Goal: Task Accomplishment & Management: Complete application form

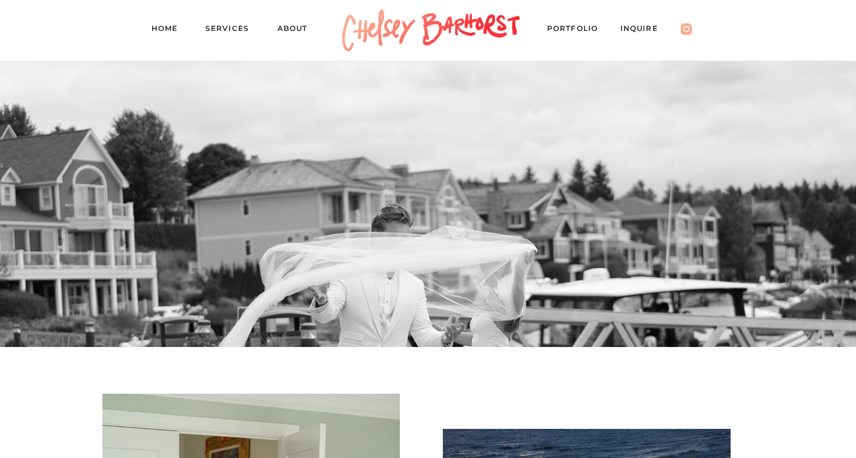
scroll to position [338, 0]
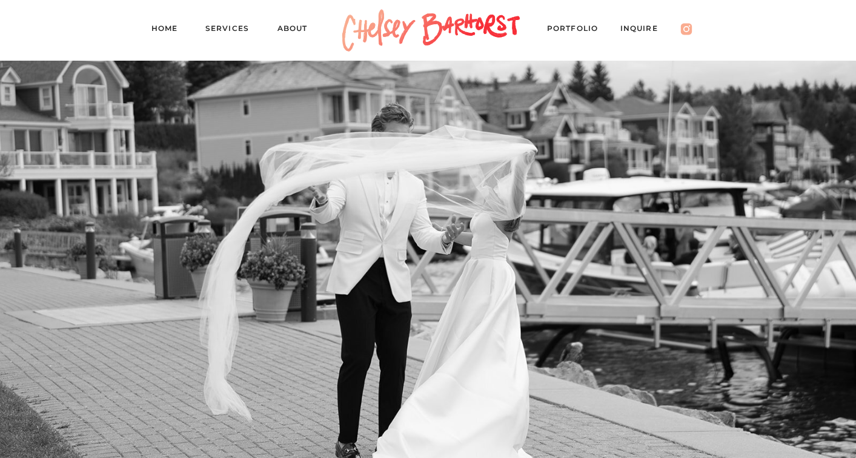
click at [232, 35] on nav "Services" at bounding box center [232, 30] width 55 height 17
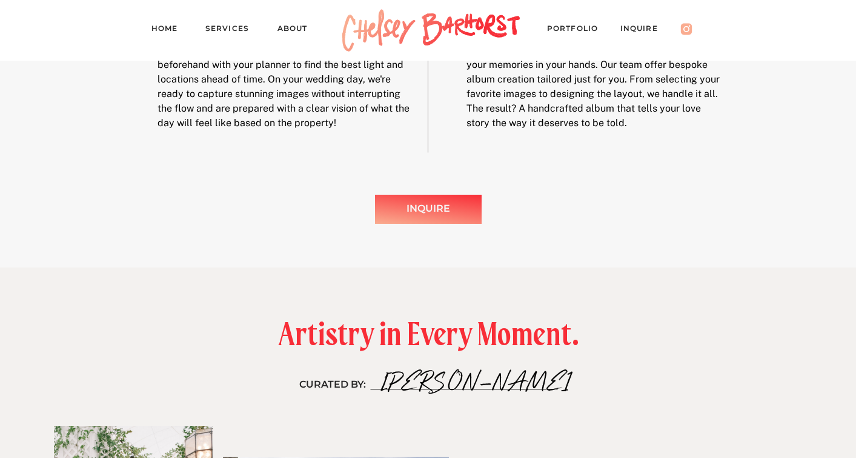
scroll to position [1494, 0]
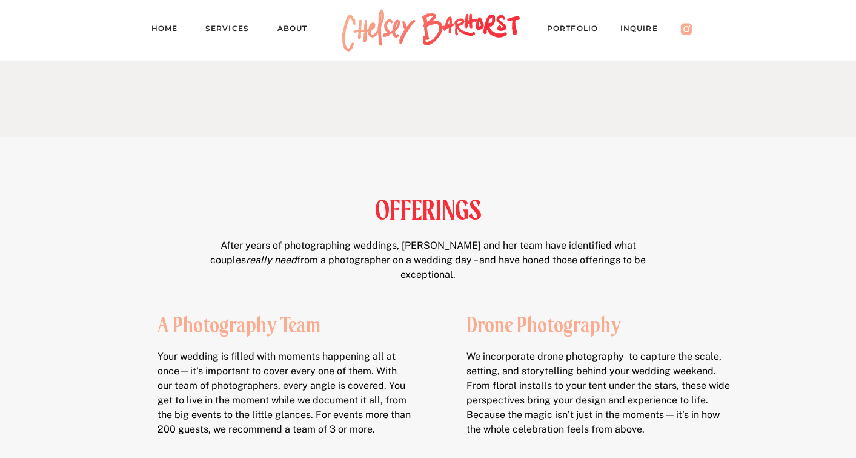
click at [288, 29] on nav "About" at bounding box center [299, 30] width 42 height 17
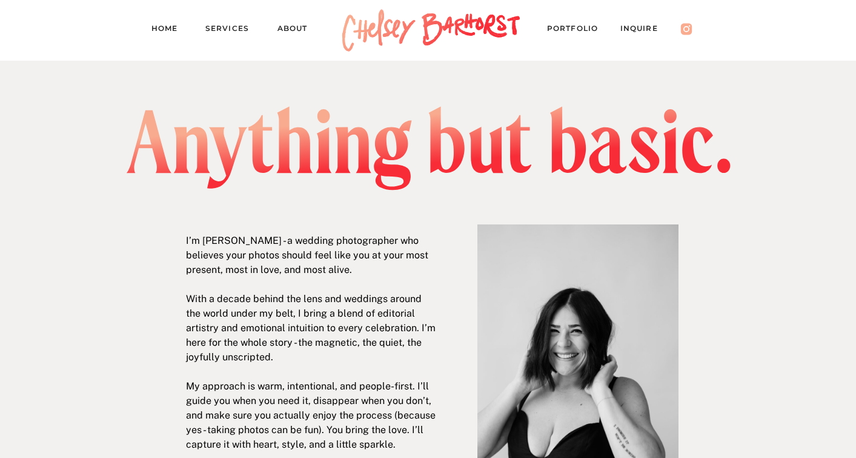
click at [646, 30] on nav "Inquire" at bounding box center [646, 30] width 50 height 17
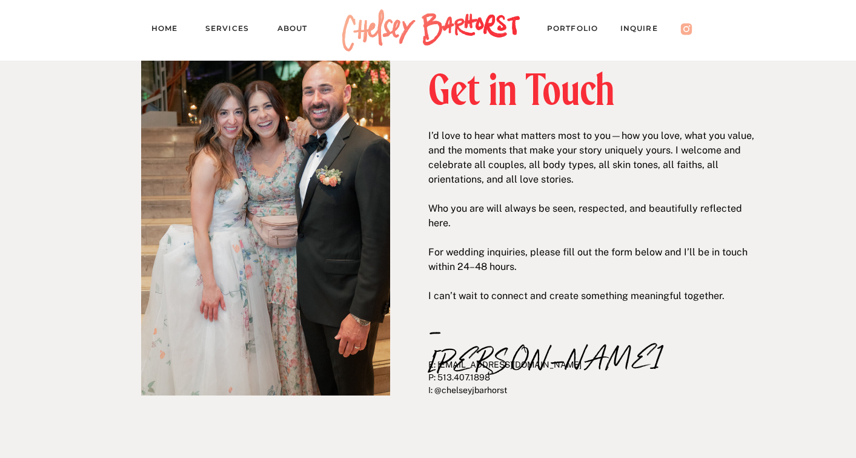
scroll to position [68, 0]
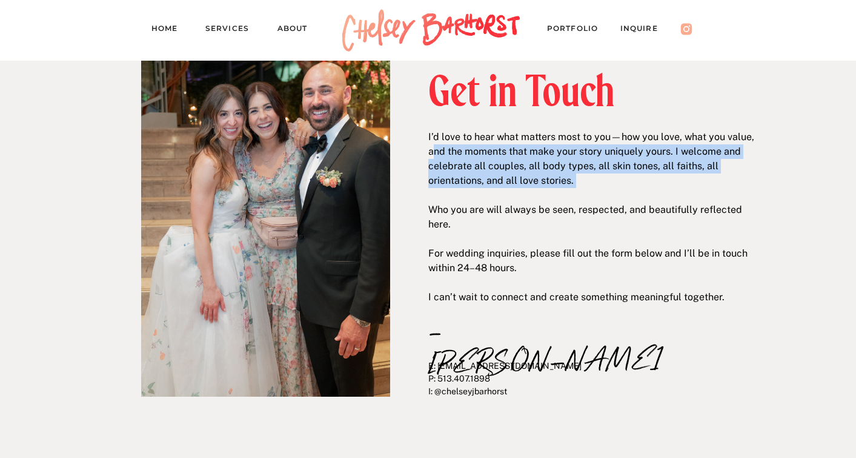
drag, startPoint x: 431, startPoint y: 144, endPoint x: 605, endPoint y: 187, distance: 179.6
click at [605, 187] on p "I’d love to hear what matters most to you—how you love, what you value, and the…" at bounding box center [592, 201] width 328 height 142
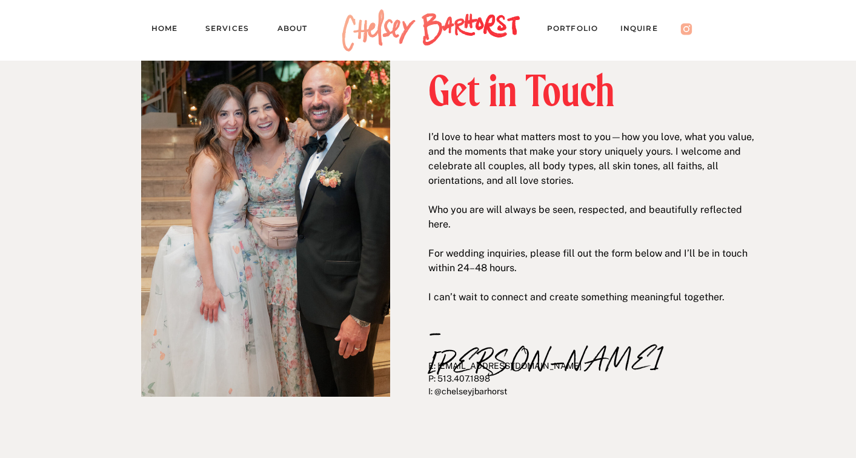
click at [601, 201] on p "I’d love to hear what matters most to you—how you love, what you value, and the…" at bounding box center [592, 201] width 328 height 142
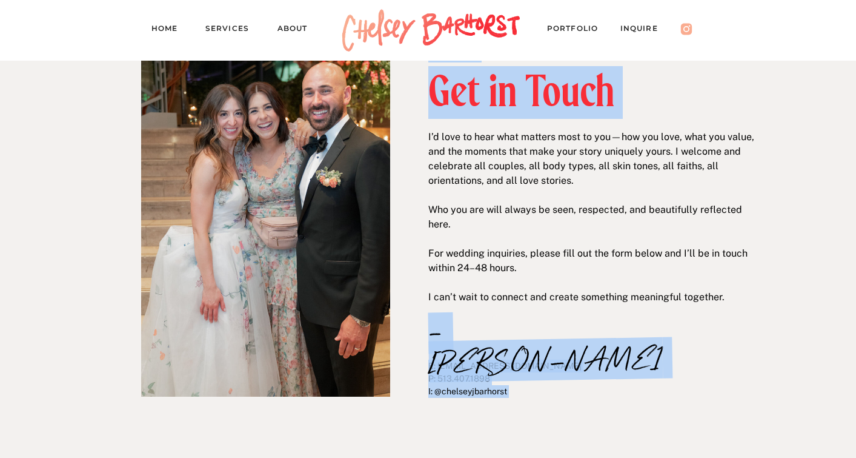
drag, startPoint x: 428, startPoint y: 136, endPoint x: 728, endPoint y: 295, distance: 339.1
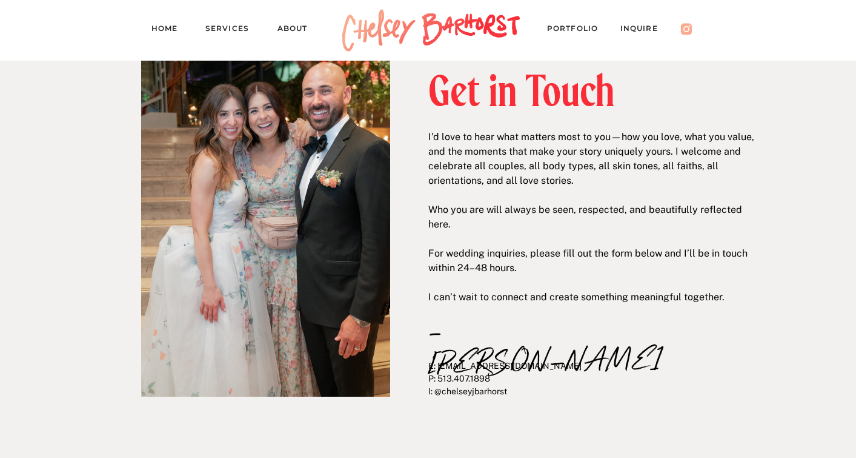
click at [573, 176] on p "I’d love to hear what matters most to you—how you love, what you value, and the…" at bounding box center [592, 201] width 328 height 142
click at [437, 389] on p "E: hello@chelseybarhorst.com P: 513.407.1898 I: @chelseyjbarhorst" at bounding box center [587, 386] width 319 height 55
drag, startPoint x: 439, startPoint y: 365, endPoint x: 559, endPoint y: 368, distance: 120.6
copy p "hello@chelseybarhorst.com"
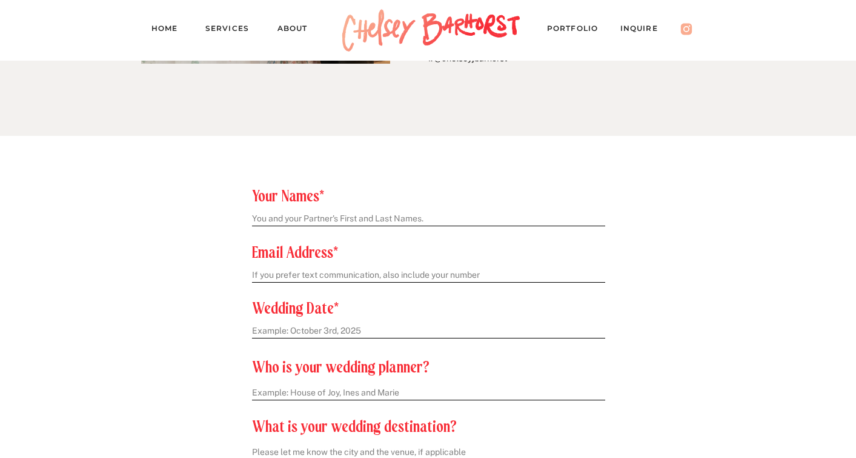
scroll to position [407, 0]
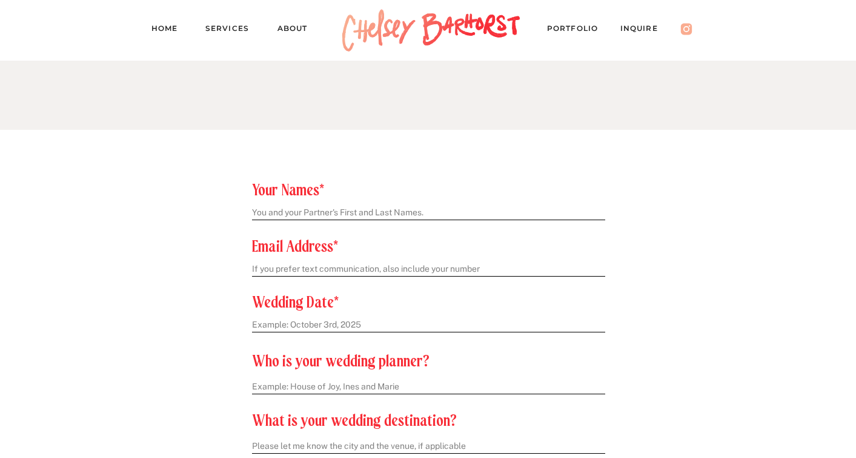
click at [321, 209] on textarea at bounding box center [428, 213] width 352 height 13
type textarea "Carl Okerberg and Caitlyn Young"
type textarea "okerbck@gmail.com; 2566036453"
click at [334, 328] on textarea at bounding box center [428, 325] width 352 height 13
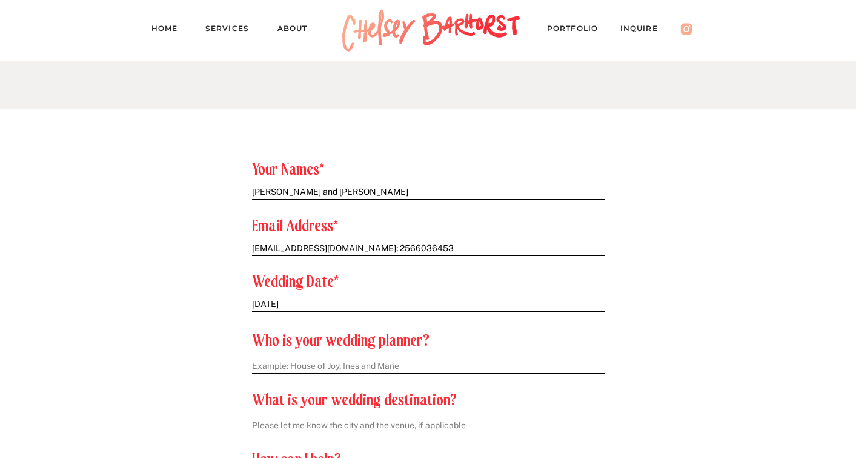
scroll to position [438, 0]
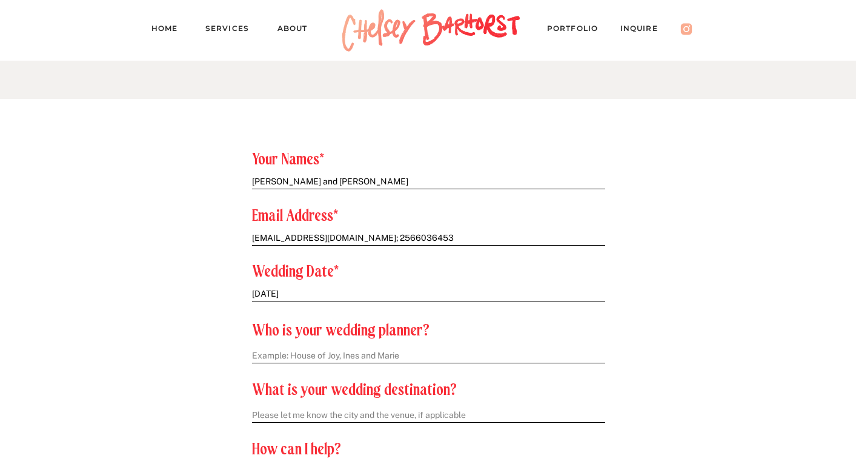
type textarea "07/17/2027"
click at [335, 358] on textarea at bounding box center [428, 356] width 353 height 13
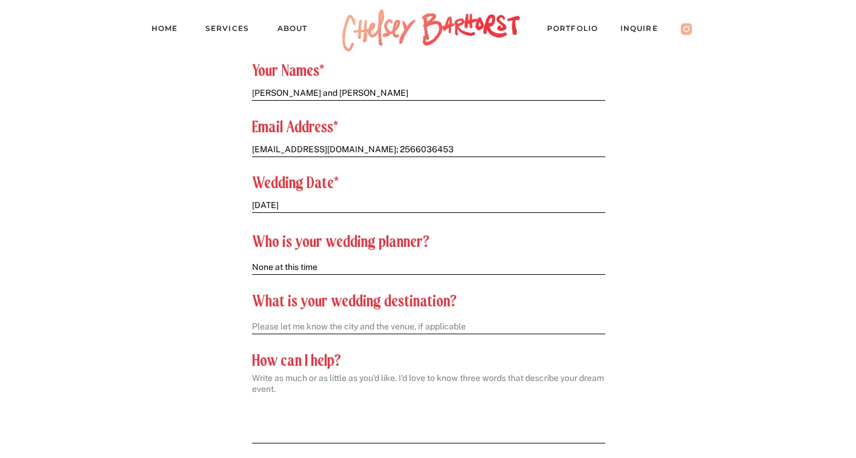
scroll to position [536, 0]
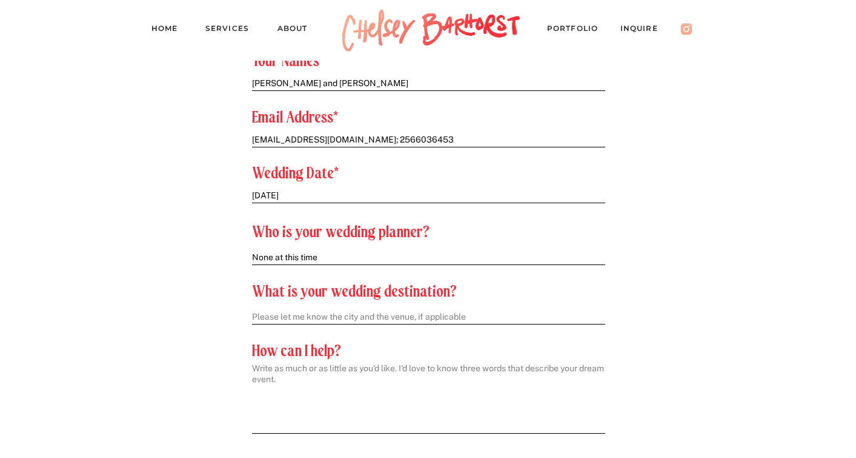
type textarea "None at this time"
click at [307, 322] on textarea at bounding box center [428, 317] width 353 height 13
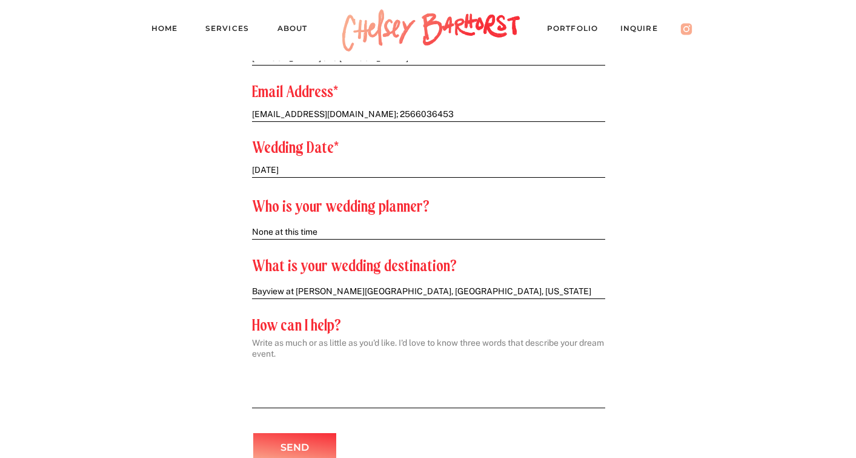
type textarea "Bayview at Gallagher Farms, Traverse City, Michigan"
click at [285, 395] on textarea at bounding box center [428, 369] width 353 height 64
paste textarea "hello@chelseybarhorst.com"
paste textarea "Caitlyn and Carl met in 2020 as coresidents at University of Michigan. We love …"
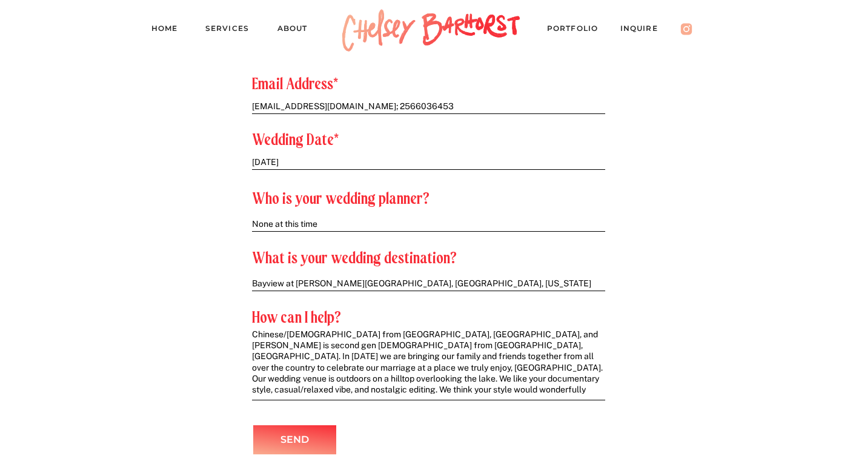
scroll to position [570, 0]
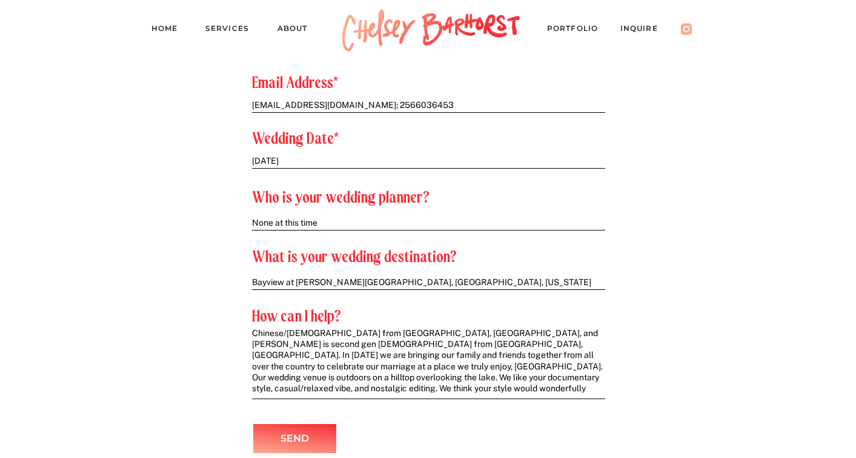
drag, startPoint x: 584, startPoint y: 353, endPoint x: 601, endPoint y: 373, distance: 26.2
click at [601, 373] on textarea "Joyful, Outside, Beautiful. Caitlyn and Carl met in 2020 as coresidents at Univ…" at bounding box center [428, 360] width 353 height 64
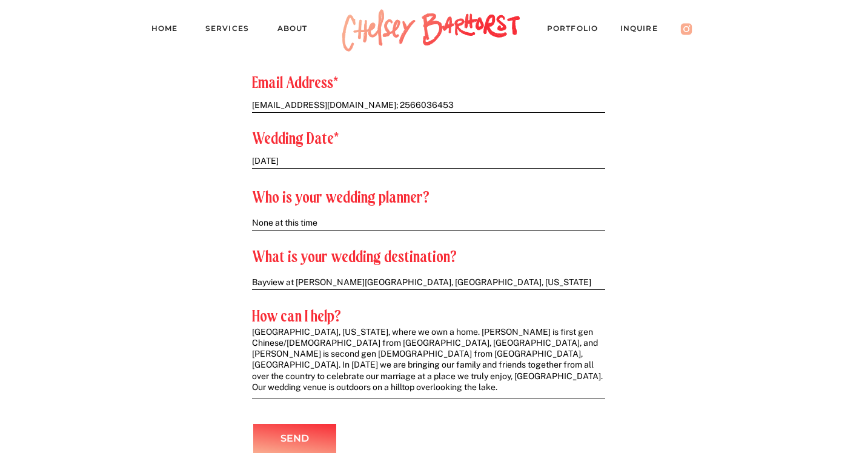
scroll to position [34, 0]
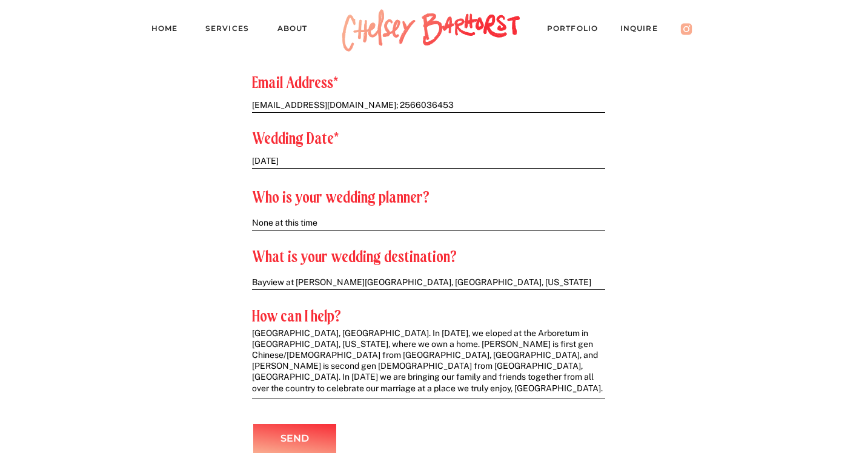
drag, startPoint x: 572, startPoint y: 333, endPoint x: 395, endPoint y: 345, distance: 177.4
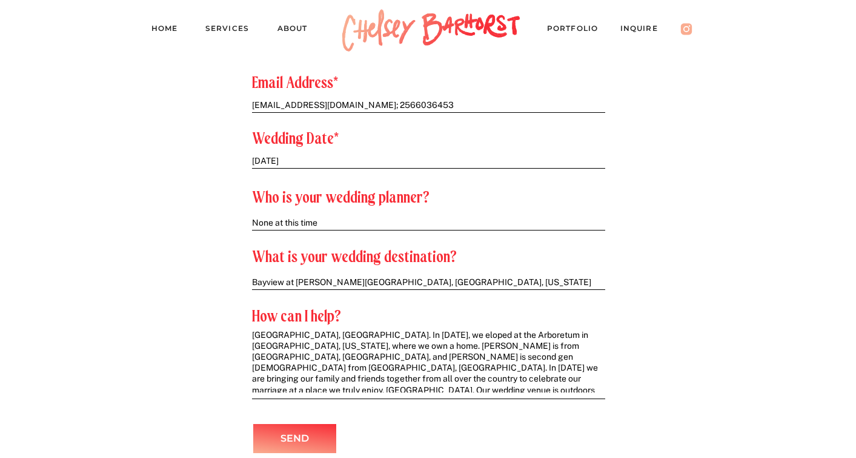
drag, startPoint x: 367, startPoint y: 347, endPoint x: 488, endPoint y: 348, distance: 121.2
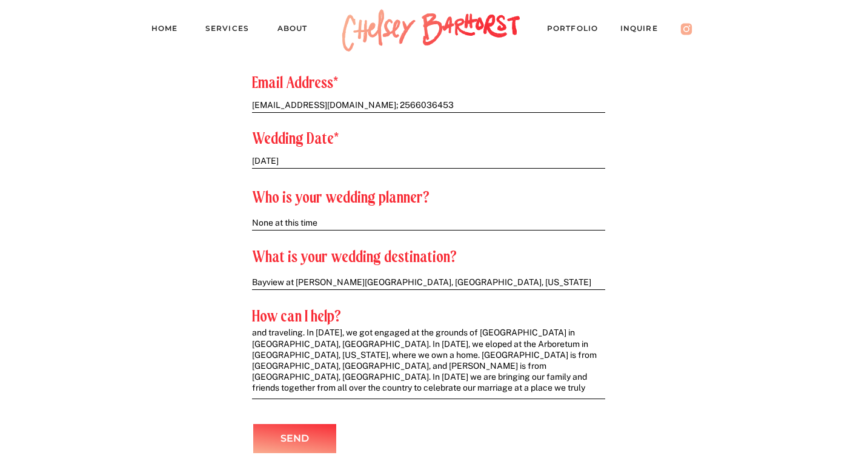
click at [443, 346] on textarea "Joyful, Outside, Beautiful. Caitlyn and Carl met in 2020 as coresidents at Univ…" at bounding box center [428, 360] width 353 height 64
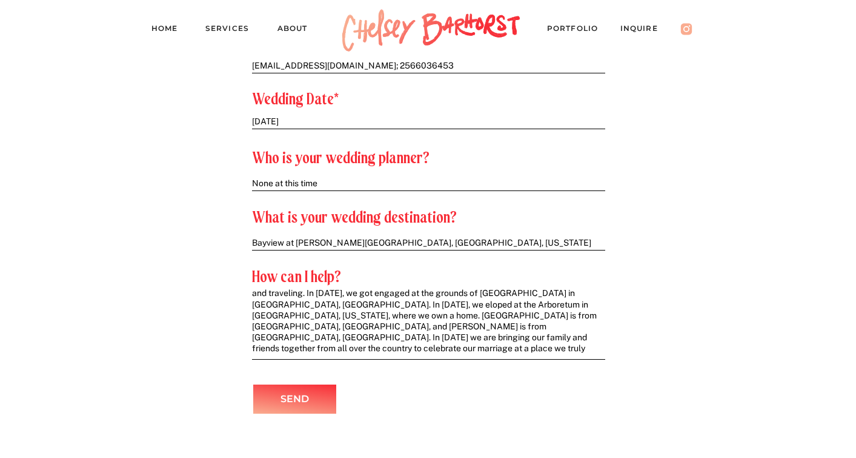
scroll to position [592, 0]
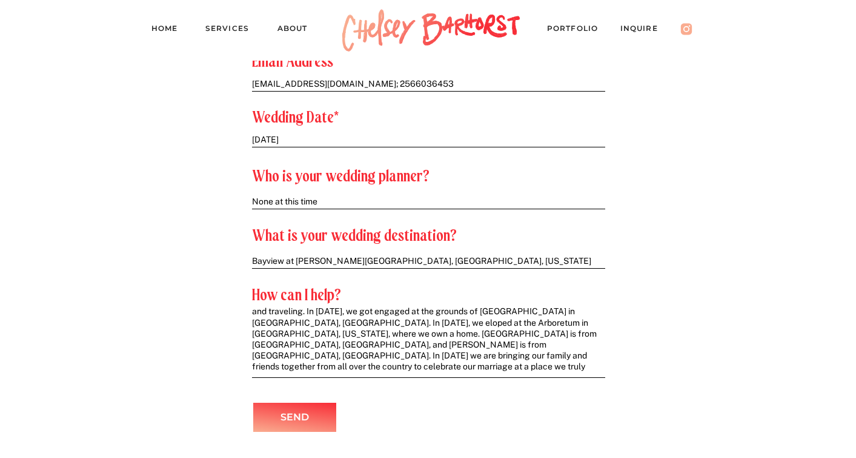
click at [603, 355] on textarea "Joyful, Outside, Beautiful. Caitlyn and Carl met in 2020 as coresidents at Univ…" at bounding box center [428, 339] width 353 height 64
click at [309, 322] on textarea "Joyful, Outside, Beautiful. Caitlyn and Carl met in 2020 as coresidents at Univ…" at bounding box center [428, 339] width 353 height 64
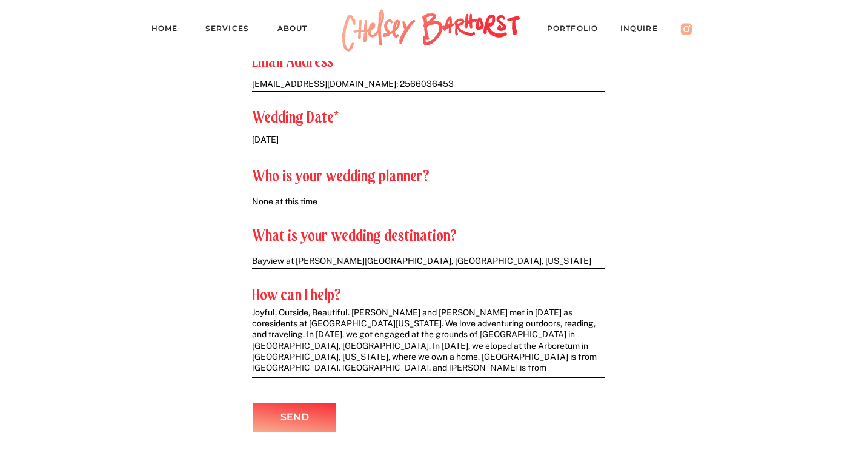
click at [355, 313] on textarea "Joyful, Outside, Beautiful. Caitlyn and Carl met in 2020 as coresidents at Univ…" at bounding box center [428, 339] width 353 height 64
type textarea "Joyful, Outside, Beautiful ---- Caitlyn and Carl met in 2020 as coresidents at …"
click at [302, 415] on p "Send" at bounding box center [295, 417] width 67 height 18
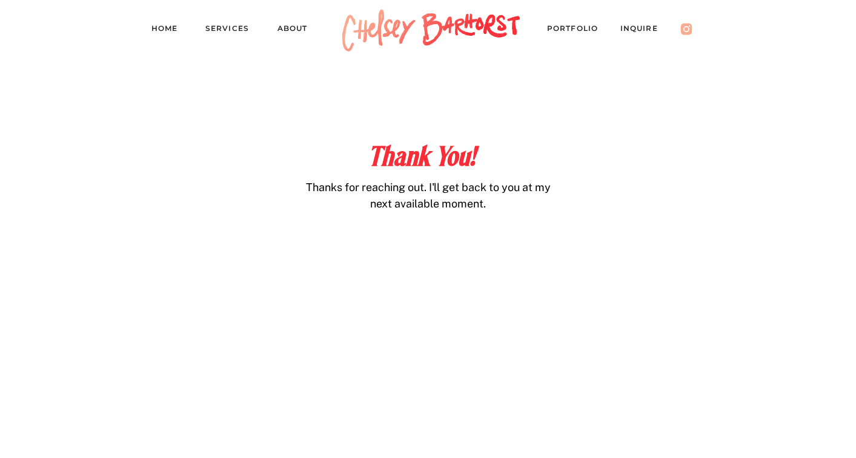
scroll to position [536, 0]
